Goal: Task Accomplishment & Management: Complete application form

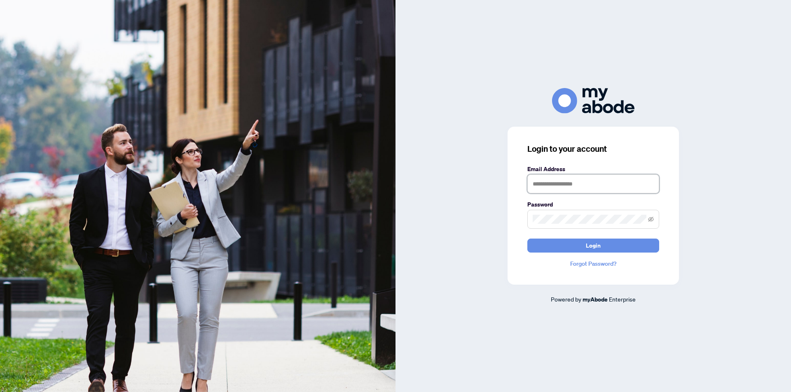
click at [539, 182] on input "text" at bounding box center [593, 184] width 132 height 19
type input "**********"
click at [527, 239] on button "Login" at bounding box center [593, 246] width 132 height 14
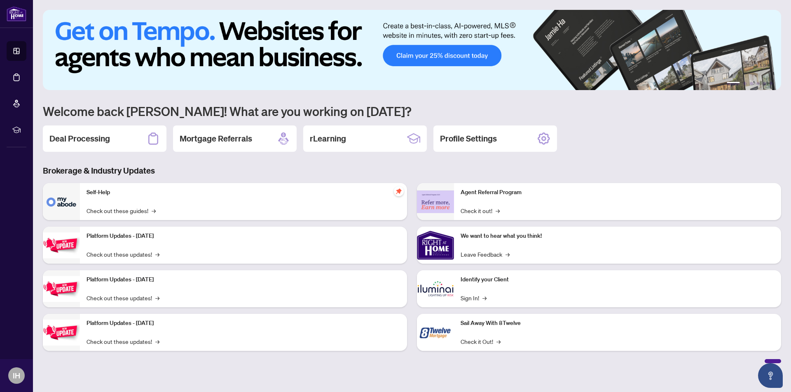
drag, startPoint x: 86, startPoint y: 137, endPoint x: 137, endPoint y: 129, distance: 51.3
click at [86, 137] on h2 "Deal Processing" at bounding box center [79, 139] width 61 height 12
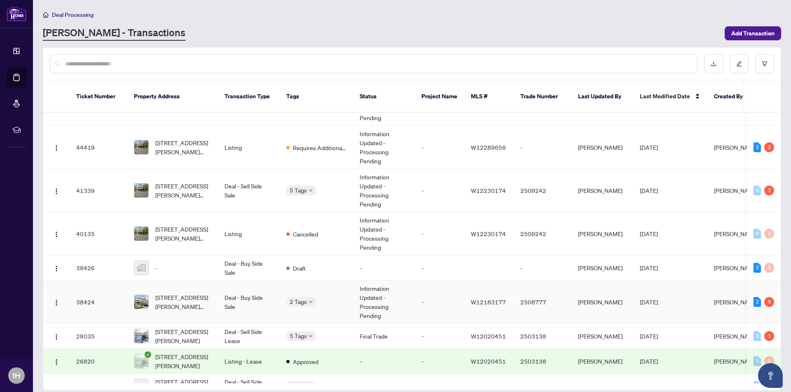
scroll to position [124, 0]
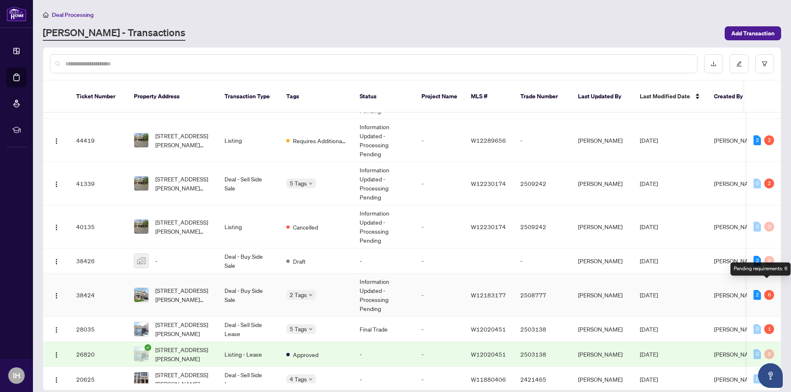
click at [766, 290] on div "6" at bounding box center [769, 295] width 10 height 10
click at [406, 278] on td "Information Updated - Processing Pending" at bounding box center [384, 295] width 62 height 43
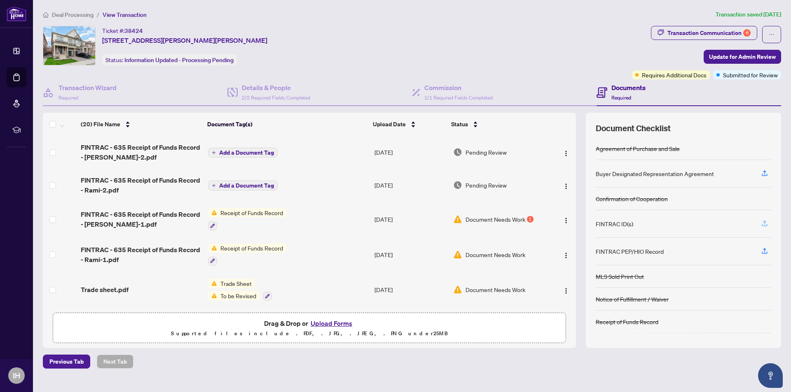
click at [766, 225] on icon "button" at bounding box center [764, 223] width 7 height 7
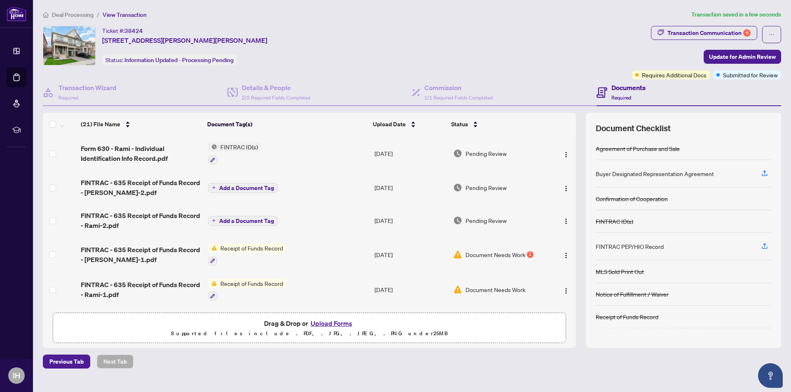
click at [324, 323] on button "Upload Forms" at bounding box center [331, 323] width 47 height 11
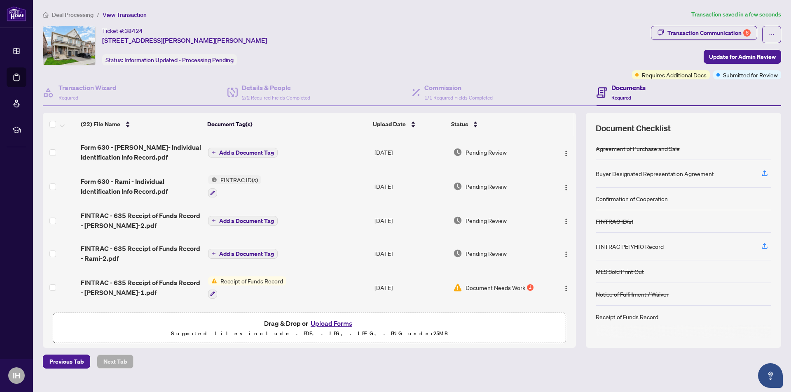
click at [236, 152] on span "Add a Document Tag" at bounding box center [246, 153] width 55 height 6
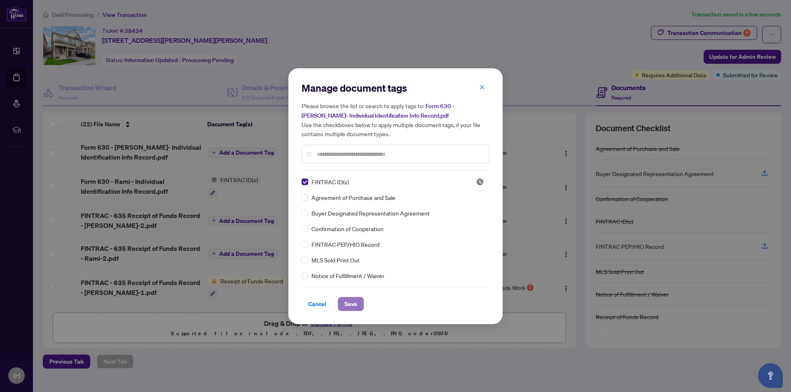
click at [354, 305] on span "Save" at bounding box center [350, 304] width 13 height 13
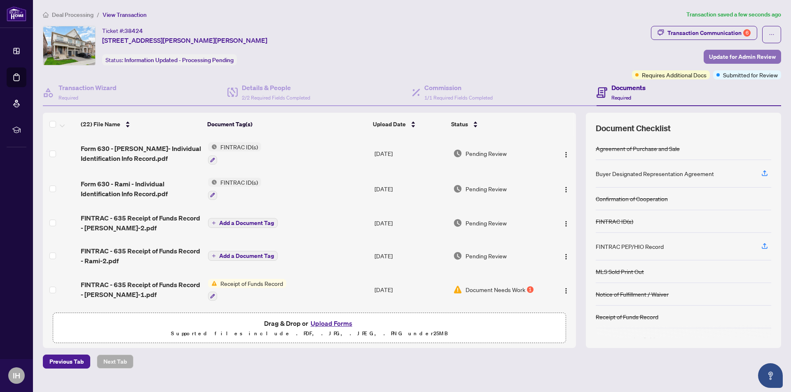
click at [740, 56] on span "Update for Admin Review" at bounding box center [742, 56] width 67 height 13
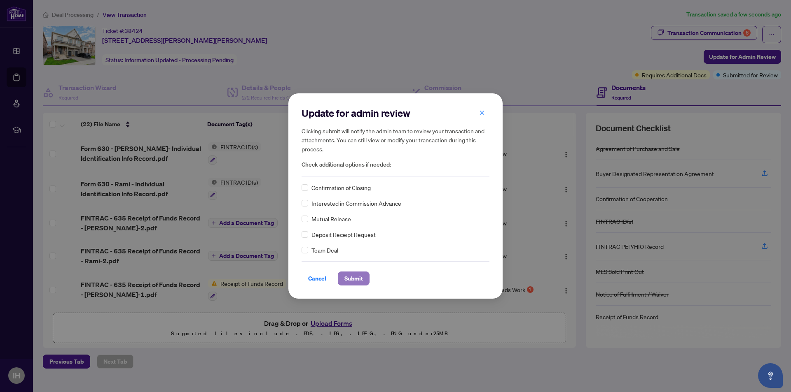
click at [351, 281] on span "Submit" at bounding box center [353, 278] width 19 height 13
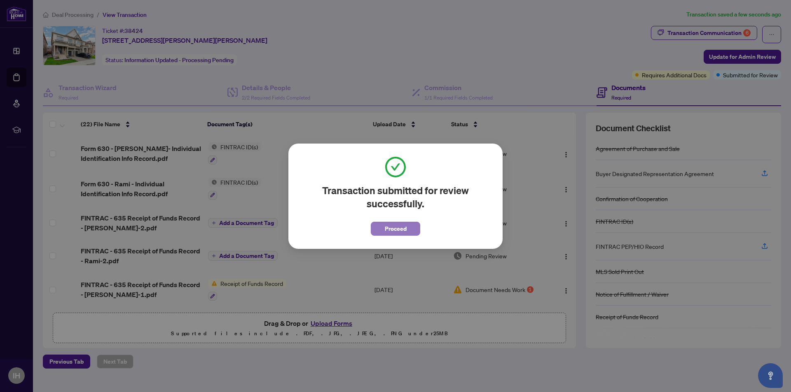
click at [394, 224] on span "Proceed" at bounding box center [396, 228] width 22 height 13
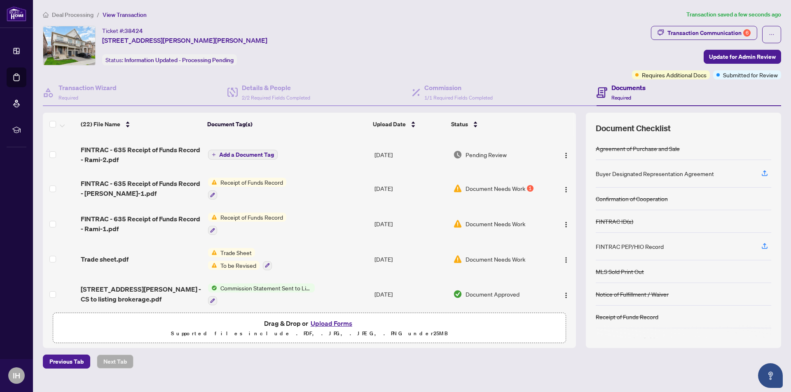
scroll to position [82, 0]
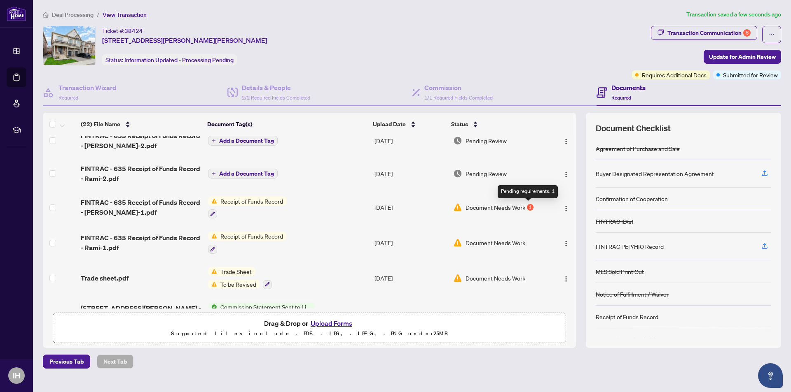
click at [529, 208] on div "1" at bounding box center [530, 207] width 7 height 7
